Goal: Find specific page/section: Find specific page/section

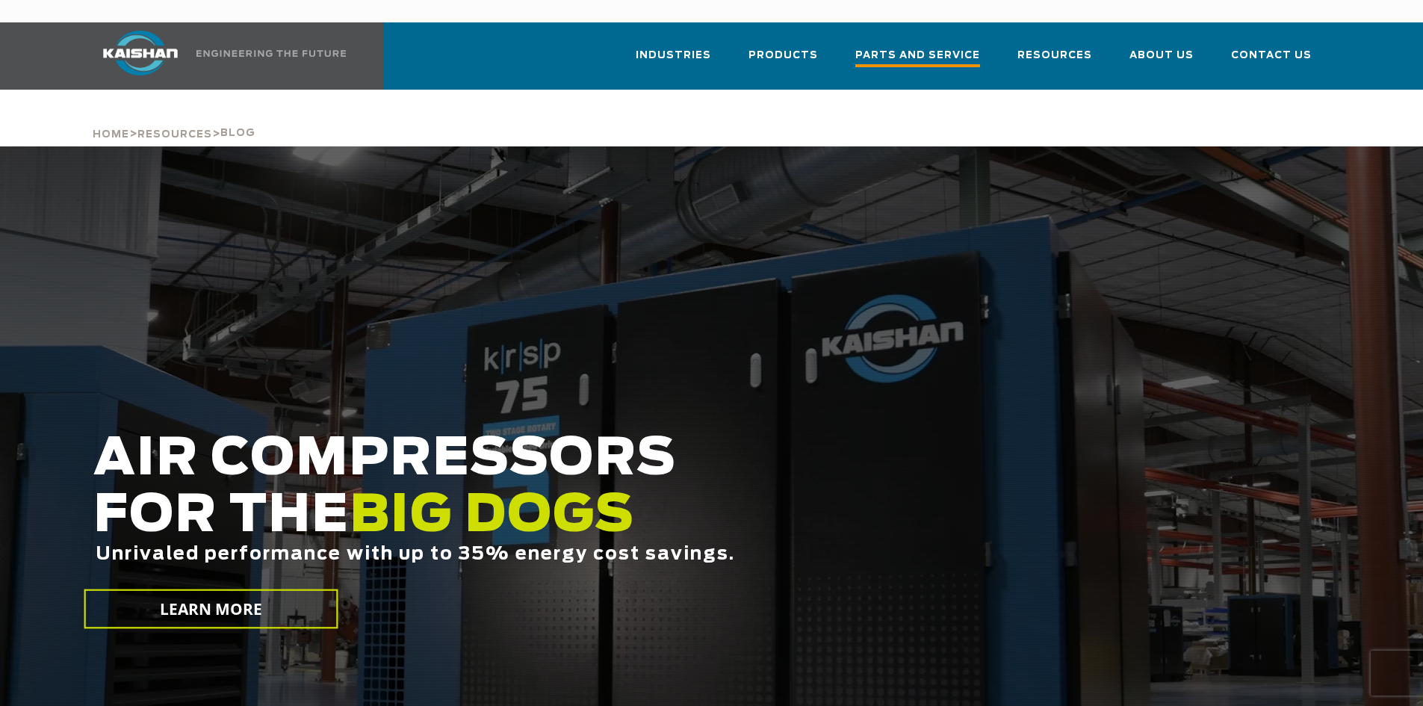
click at [917, 47] on span "Parts and Service" at bounding box center [917, 57] width 125 height 20
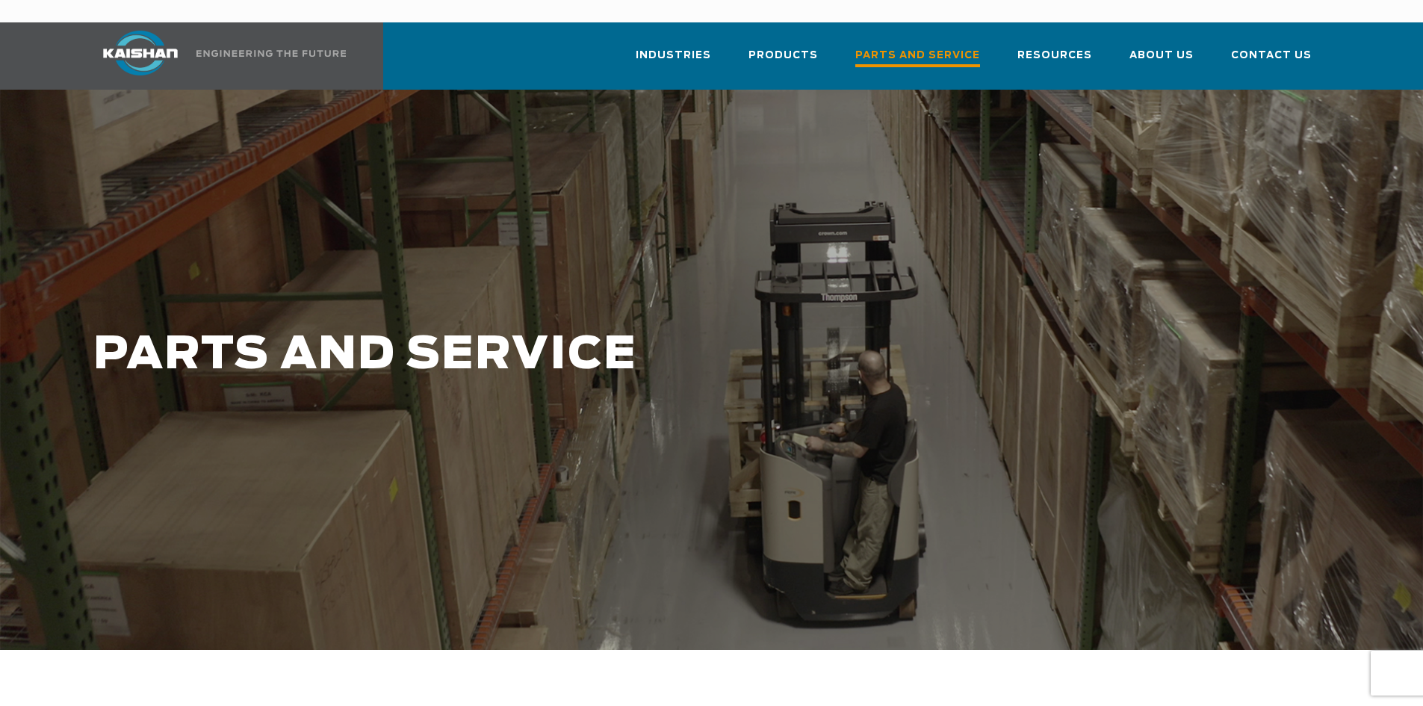
click at [924, 47] on span "Parts and Service" at bounding box center [917, 57] width 125 height 20
click at [962, 47] on span "Parts and Service" at bounding box center [917, 57] width 125 height 20
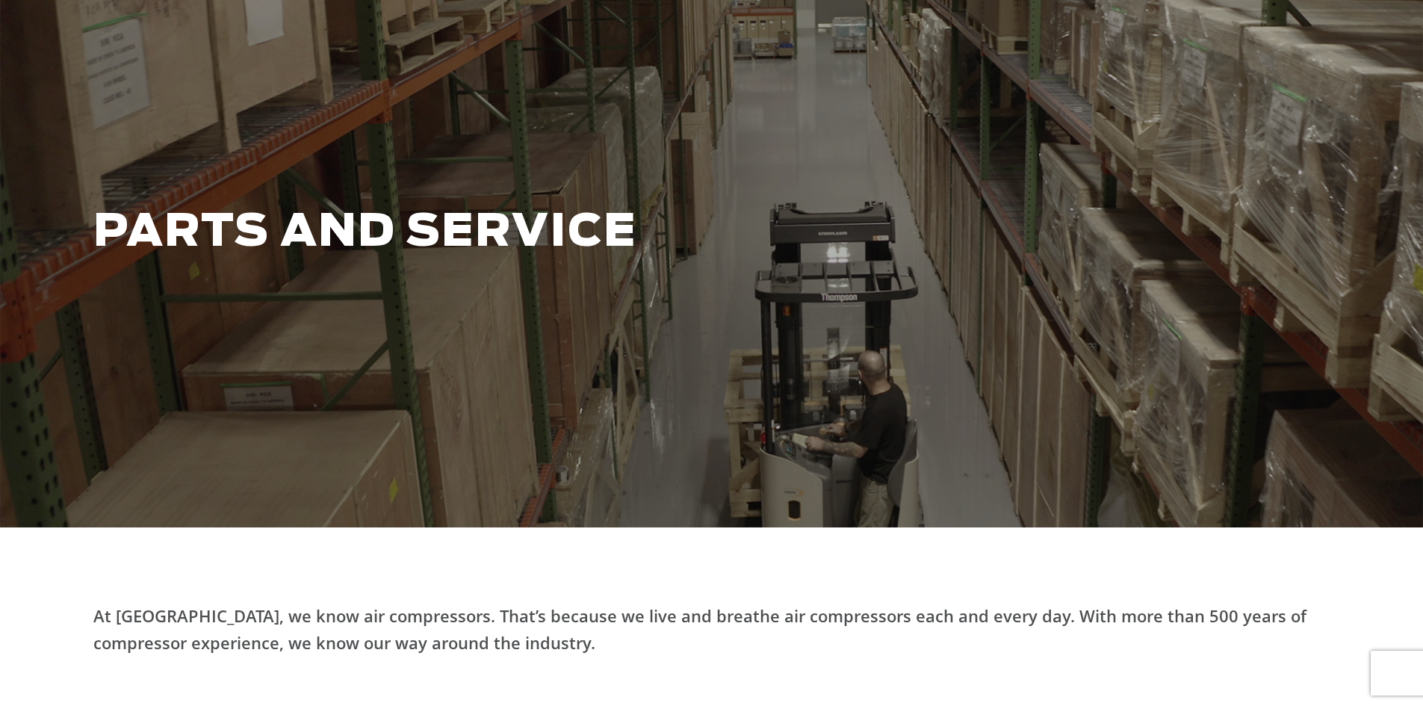
scroll to position [60, 0]
